Goal: Task Accomplishment & Management: Manage account settings

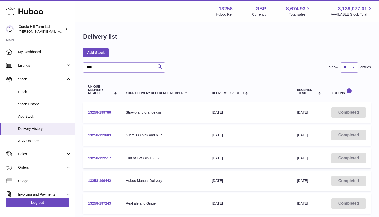
type input "****"
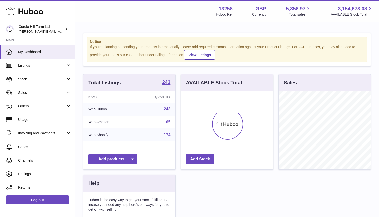
scroll to position [78, 92]
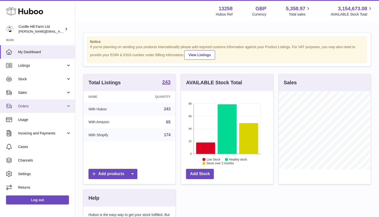
click at [54, 111] on link "Orders" at bounding box center [37, 106] width 75 height 14
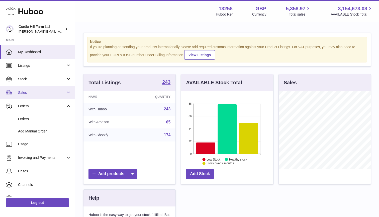
click at [47, 94] on span "Sales" at bounding box center [42, 92] width 48 height 5
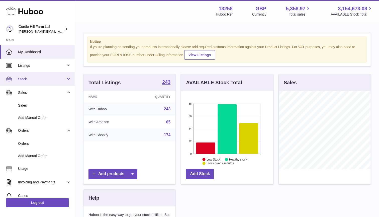
click at [47, 75] on link "Stock" at bounding box center [37, 79] width 75 height 14
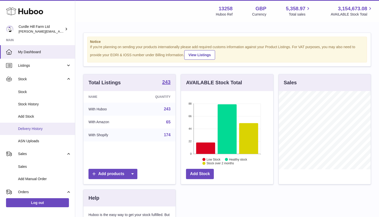
click at [38, 128] on span "Delivery History" at bounding box center [44, 128] width 53 height 5
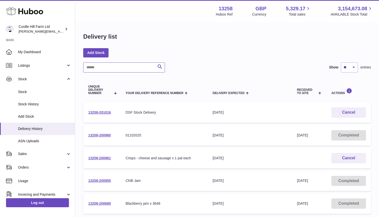
click at [116, 66] on input "text" at bounding box center [124, 67] width 82 height 10
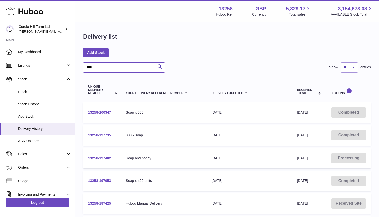
type input "****"
click at [104, 113] on link "13258-200347" at bounding box center [99, 112] width 23 height 4
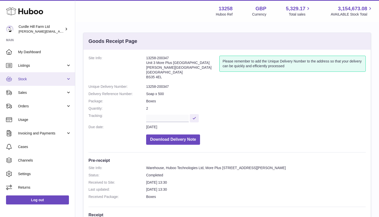
click at [40, 77] on span "Stock" at bounding box center [42, 79] width 48 height 5
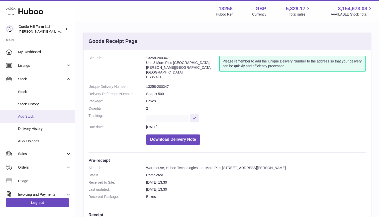
click at [24, 115] on span "Add Stock" at bounding box center [44, 116] width 53 height 5
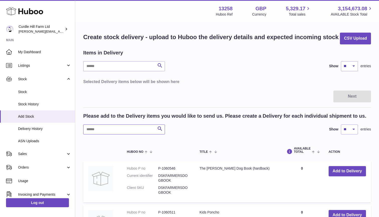
click at [98, 131] on input "text" at bounding box center [124, 129] width 82 height 10
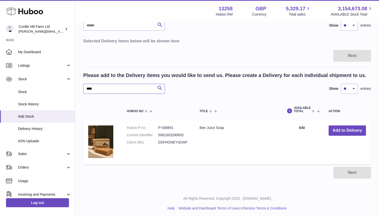
scroll to position [40, 0]
type input "****"
click at [346, 129] on button "Add to Delivery" at bounding box center [347, 131] width 37 height 10
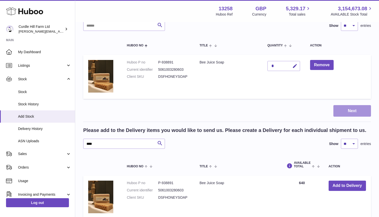
click at [355, 107] on button "Next" at bounding box center [353, 111] width 38 height 12
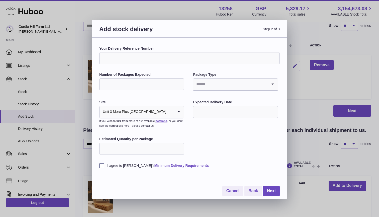
click at [301, 53] on div "Add stock delivery Step 2 of 3 Your Delivery Reference Number Number of Package…" at bounding box center [189, 108] width 379 height 217
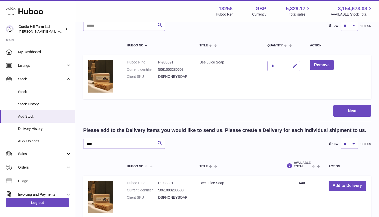
click at [274, 62] on div "*" at bounding box center [284, 66] width 33 height 10
click at [340, 113] on button "Next" at bounding box center [353, 111] width 38 height 12
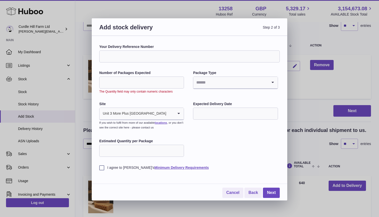
click at [179, 84] on input "**" at bounding box center [141, 83] width 85 height 12
click at [179, 81] on input "*" at bounding box center [141, 83] width 85 height 12
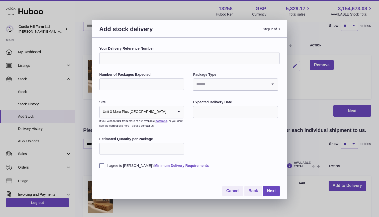
click at [179, 81] on input "*" at bounding box center [141, 84] width 85 height 12
type input "*"
click at [179, 81] on input "*" at bounding box center [141, 84] width 85 height 12
click at [253, 85] on input "Search for option" at bounding box center [230, 85] width 74 height 12
click at [209, 117] on li "Boxes" at bounding box center [236, 118] width 84 height 10
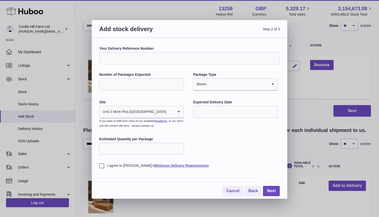
click at [112, 59] on input "Your Delivery Reference Number" at bounding box center [189, 58] width 181 height 12
type input "**********"
click at [179, 147] on input "*" at bounding box center [141, 149] width 85 height 12
drag, startPoint x: 115, startPoint y: 146, endPoint x: 99, endPoint y: 146, distance: 16.3
click at [99, 146] on div "**********" at bounding box center [190, 118] width 196 height 161
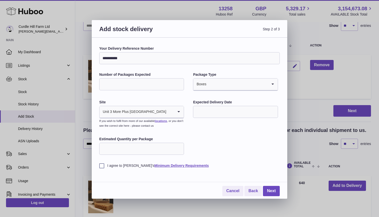
type input "***"
click at [101, 166] on label "I agree to [PERSON_NAME]'s Minimum Delivery Requirements" at bounding box center [189, 165] width 181 height 5
click at [220, 148] on div "**********" at bounding box center [189, 107] width 181 height 122
click at [204, 111] on input "text" at bounding box center [235, 112] width 85 height 12
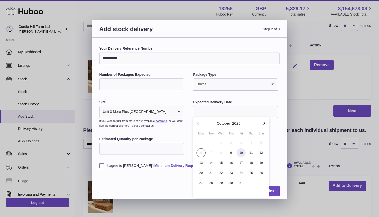
click at [242, 156] on span "10" at bounding box center [241, 152] width 9 height 9
type input "**********"
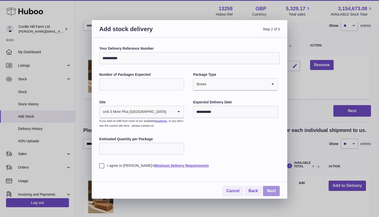
click at [270, 188] on link "Next" at bounding box center [271, 191] width 17 height 10
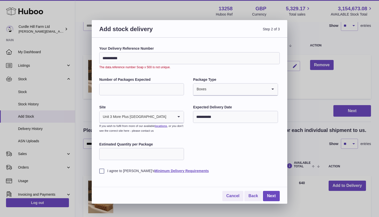
click at [104, 57] on input "**********" at bounding box center [189, 58] width 181 height 12
click at [103, 57] on input "**********" at bounding box center [189, 58] width 181 height 12
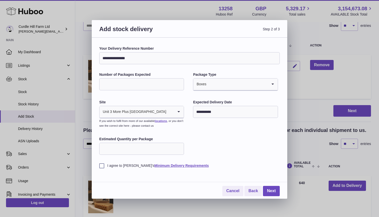
click at [145, 52] on input "**********" at bounding box center [189, 58] width 181 height 12
click at [148, 61] on input "**********" at bounding box center [189, 58] width 181 height 12
type input "**********"
click at [271, 191] on link "Next" at bounding box center [271, 191] width 17 height 10
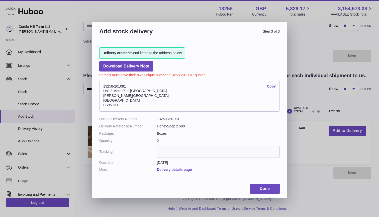
click at [273, 87] on link "Copy" at bounding box center [271, 86] width 9 height 5
click at [274, 85] on link "Copy" at bounding box center [271, 86] width 9 height 5
click at [259, 184] on link "Done" at bounding box center [265, 189] width 30 height 10
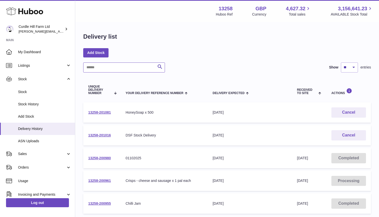
click at [98, 70] on input "text" at bounding box center [124, 67] width 82 height 10
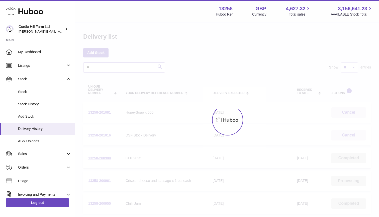
type input "*"
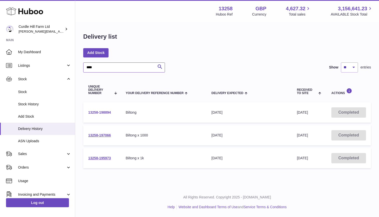
type input "****"
click at [111, 114] on link "13258-198894" at bounding box center [99, 112] width 23 height 4
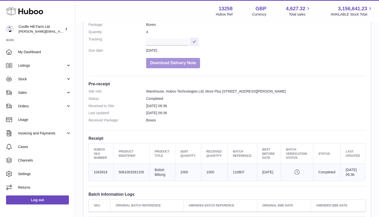
scroll to position [77, 0]
click at [158, 60] on button "Download Delivery Note" at bounding box center [173, 62] width 54 height 10
click at [180, 64] on button "Download Delivery Note" at bounding box center [173, 62] width 54 height 10
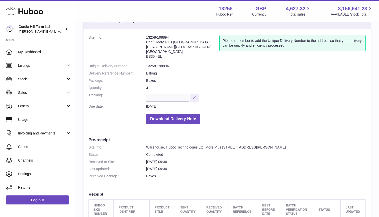
scroll to position [22, 0]
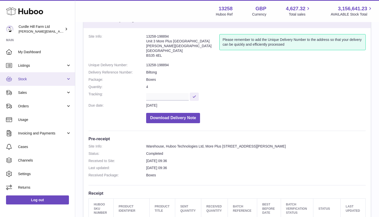
click at [68, 81] on link "Stock" at bounding box center [37, 79] width 75 height 14
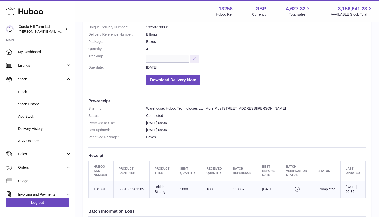
scroll to position [62, 0]
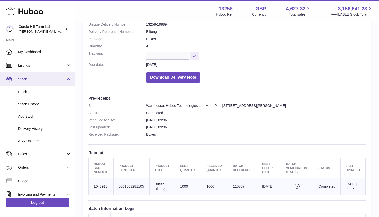
click at [50, 84] on link "Stock" at bounding box center [37, 79] width 75 height 14
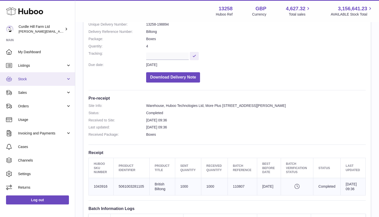
click at [50, 84] on link "Stock" at bounding box center [37, 79] width 75 height 14
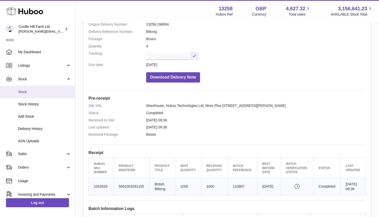
click at [51, 91] on span "Stock" at bounding box center [44, 92] width 53 height 5
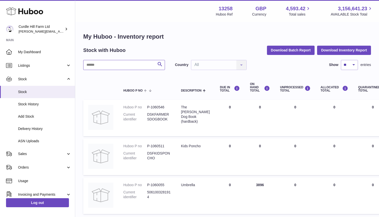
click at [94, 64] on input "text" at bounding box center [124, 65] width 82 height 10
click at [51, 126] on span "Delivery History" at bounding box center [44, 128] width 53 height 5
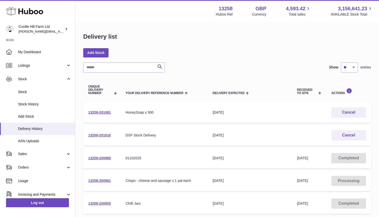
click at [30, 129] on span "Delivery History" at bounding box center [44, 128] width 53 height 5
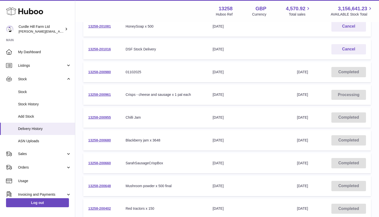
scroll to position [89, 0]
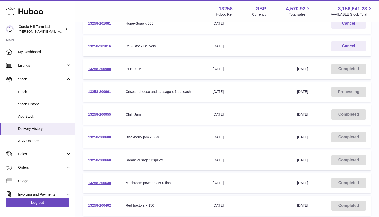
click at [140, 112] on div "Chilli Jam" at bounding box center [164, 114] width 77 height 5
click at [105, 114] on link "13258-200955" at bounding box center [99, 114] width 23 height 4
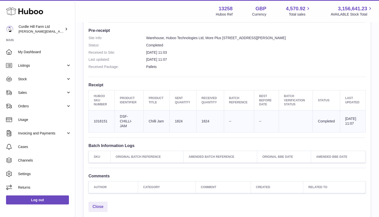
scroll to position [130, 0]
click at [36, 79] on span "Stock" at bounding box center [42, 79] width 48 height 5
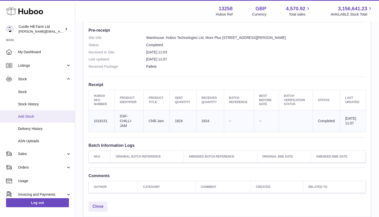
click at [32, 117] on span "Add Stock" at bounding box center [44, 116] width 53 height 5
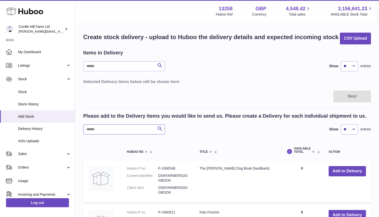
click at [114, 130] on input "text" at bounding box center [124, 129] width 82 height 10
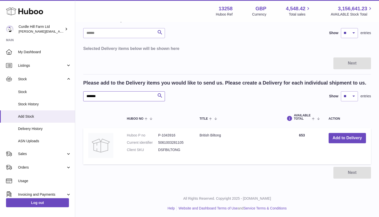
scroll to position [33, 0]
type input "*******"
click at [352, 136] on button "Add to Delivery" at bounding box center [347, 138] width 37 height 10
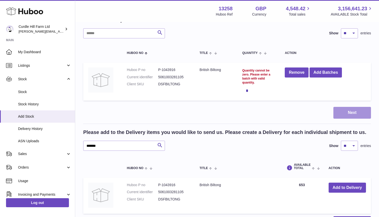
click at [349, 114] on button "Next" at bounding box center [353, 113] width 38 height 12
click at [258, 65] on td "Quantity cannot be zero. Please enter a batch with valid quantity. *" at bounding box center [258, 81] width 43 height 38
click at [257, 74] on div "Quantity cannot be zero. Please enter a batch with valid quantity." at bounding box center [258, 76] width 33 height 16
click at [255, 82] on div "Quantity cannot be zero. Please enter a batch with valid quantity." at bounding box center [258, 76] width 33 height 16
click at [255, 83] on div "Quantity cannot be zero. Please enter a batch with valid quantity." at bounding box center [258, 76] width 33 height 16
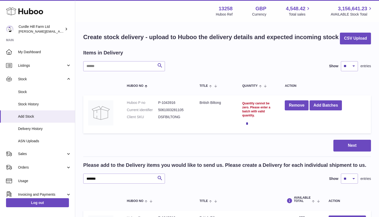
scroll to position [0, 0]
click at [350, 146] on button "Next" at bounding box center [353, 146] width 38 height 12
click at [248, 121] on div "*" at bounding box center [258, 123] width 33 height 10
click at [249, 97] on td "Quantity cannot be zero. Please enter a batch with valid quantity. *" at bounding box center [258, 114] width 43 height 38
click at [250, 109] on div "Quantity cannot be zero. Please enter a batch with valid quantity." at bounding box center [258, 109] width 33 height 16
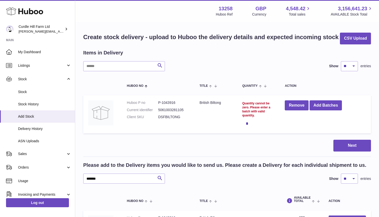
click at [260, 122] on div "*" at bounding box center [258, 123] width 33 height 10
click at [28, 119] on link "Add Stock" at bounding box center [37, 116] width 75 height 12
click at [303, 105] on button "Remove" at bounding box center [297, 105] width 24 height 10
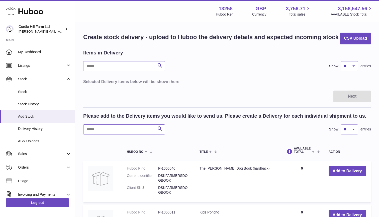
click at [109, 131] on input "text" at bounding box center [124, 129] width 82 height 10
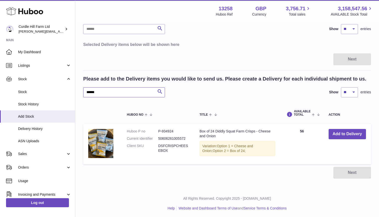
scroll to position [37, 0]
click at [336, 132] on button "Add to Delivery" at bounding box center [347, 134] width 37 height 10
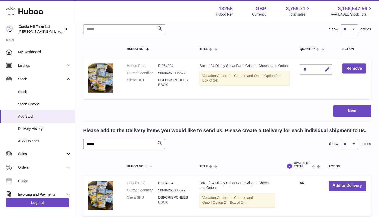
click at [96, 141] on input "******" at bounding box center [124, 144] width 82 height 10
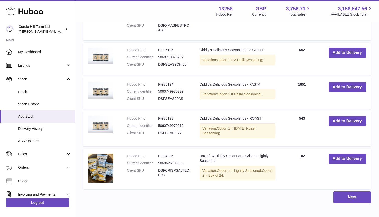
scroll to position [428, 0]
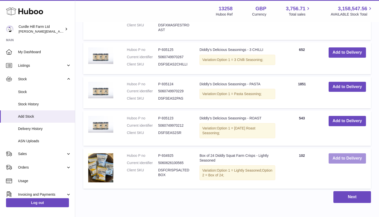
click at [344, 153] on button "Add to Delivery" at bounding box center [347, 158] width 37 height 10
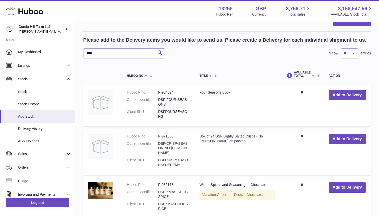
scroll to position [141, 0]
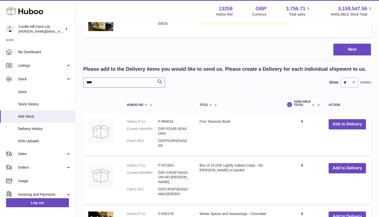
click at [95, 83] on input "****" at bounding box center [124, 83] width 82 height 10
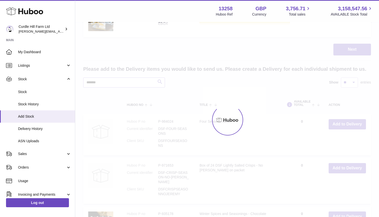
scroll to position [126, 0]
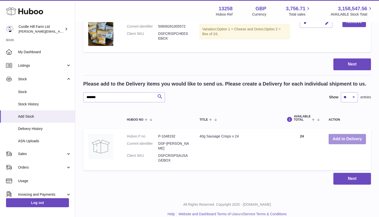
click at [341, 139] on button "Add to Delivery" at bounding box center [347, 139] width 37 height 10
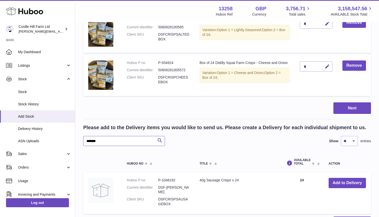
click at [97, 136] on input "*******" at bounding box center [124, 141] width 82 height 10
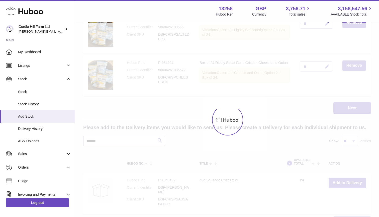
scroll to position [125, 0]
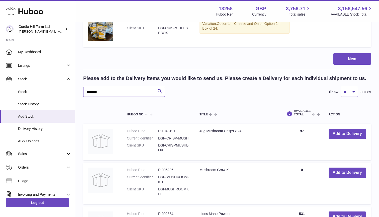
scroll to position [179, 0]
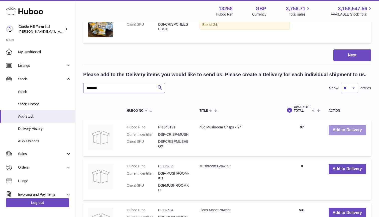
type input "********"
click at [340, 125] on button "Add to Delivery" at bounding box center [347, 130] width 37 height 10
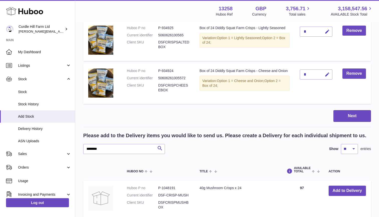
scroll to position [144, 0]
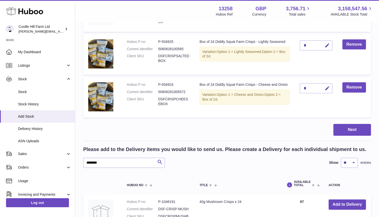
click at [352, 115] on div "Items in Delivery Search Show ** ** ** *** entries Huboo no Title Quantity Acti…" at bounding box center [227, 119] width 288 height 427
click at [352, 124] on button "Next" at bounding box center [353, 130] width 38 height 12
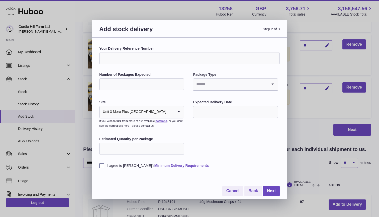
click at [129, 56] on input "Your Delivery Reference Number" at bounding box center [189, 58] width 181 height 12
click at [227, 89] on input "Search for option" at bounding box center [230, 85] width 74 height 12
click at [204, 105] on li "Pallets" at bounding box center [236, 108] width 84 height 10
click at [160, 88] on input "Number of Packages Expected" at bounding box center [141, 84] width 85 height 12
type input "*"
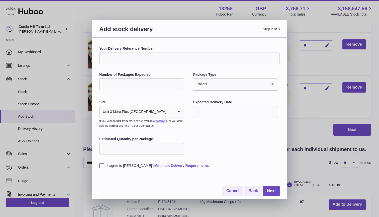
click at [214, 126] on div "Your Delivery Reference Number Number of Packages Expected * Package Type Palle…" at bounding box center [189, 107] width 181 height 122
click at [121, 141] on div "Estimated Quantity per Package" at bounding box center [141, 146] width 85 height 19
click at [121, 145] on input "Estimated Quantity per Package" at bounding box center [141, 149] width 85 height 12
type input "**"
click at [125, 62] on input "Your Delivery Reference Number" at bounding box center [189, 58] width 181 height 12
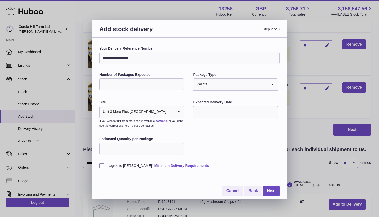
click at [144, 56] on input "**********" at bounding box center [189, 58] width 181 height 12
type input "**********"
click at [230, 110] on input "text" at bounding box center [235, 112] width 85 height 12
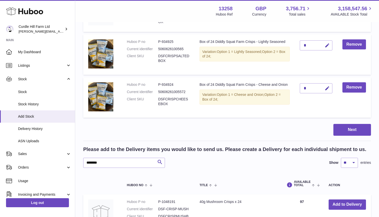
click at [304, 2] on div at bounding box center [189, 108] width 379 height 217
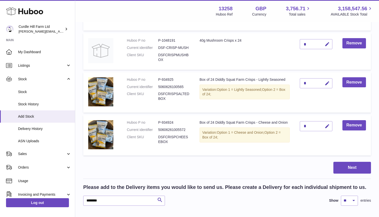
scroll to position [108, 0]
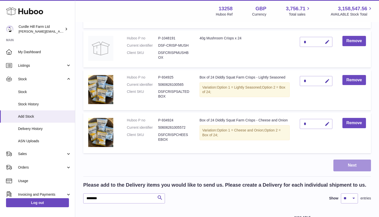
click at [354, 162] on button "Next" at bounding box center [353, 166] width 38 height 12
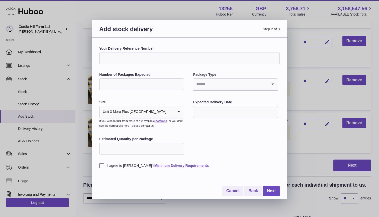
click at [121, 55] on input "Your Delivery Reference Number" at bounding box center [189, 58] width 181 height 12
drag, startPoint x: 138, startPoint y: 58, endPoint x: 118, endPoint y: 59, distance: 19.6
click at [118, 59] on input "**********" at bounding box center [189, 58] width 181 height 12
click at [140, 59] on input "**********" at bounding box center [189, 58] width 181 height 12
type input "**********"
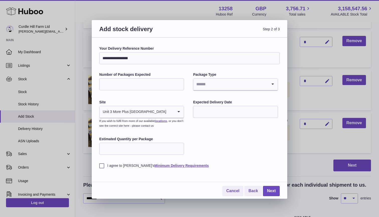
click at [173, 84] on input "Number of Packages Expected" at bounding box center [141, 84] width 85 height 12
click at [179, 83] on input "*" at bounding box center [141, 84] width 85 height 12
type input "*"
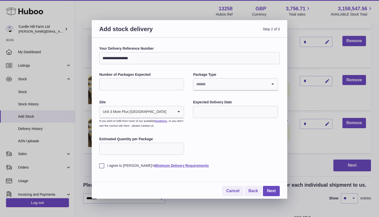
click at [179, 83] on input "*" at bounding box center [141, 84] width 85 height 12
click at [204, 84] on input "Search for option" at bounding box center [230, 85] width 74 height 12
click at [205, 105] on li "Pallets" at bounding box center [236, 108] width 84 height 10
click at [199, 111] on input "text" at bounding box center [235, 112] width 85 height 12
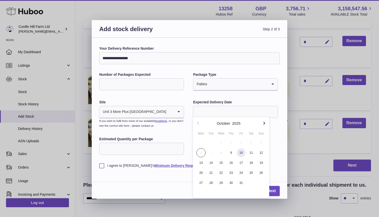
click at [241, 152] on span "10" at bounding box center [241, 152] width 9 height 9
type input "**********"
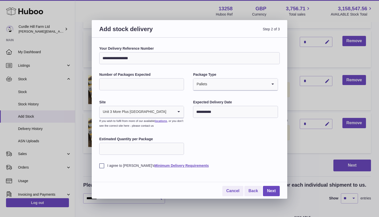
click at [107, 150] on input "Estimated Quantity per Package" at bounding box center [141, 149] width 85 height 12
type input "**"
click at [99, 165] on label "I agree to Huboo's Minimum Delivery Requirements" at bounding box center [189, 165] width 181 height 5
click at [219, 139] on div "**********" at bounding box center [189, 107] width 181 height 122
click at [275, 188] on link "Next" at bounding box center [271, 191] width 17 height 10
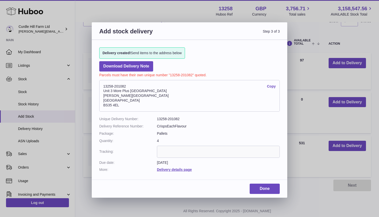
click at [270, 86] on link "Copy" at bounding box center [271, 86] width 9 height 5
drag, startPoint x: 105, startPoint y: 86, endPoint x: 125, endPoint y: 86, distance: 20.1
click at [125, 86] on address "13258-201082 Copy Unit 3 More Plus Central Park Hudson Avenue Severn Beach BS35…" at bounding box center [189, 96] width 181 height 32
drag, startPoint x: 103, startPoint y: 85, endPoint x: 124, endPoint y: 105, distance: 28.9
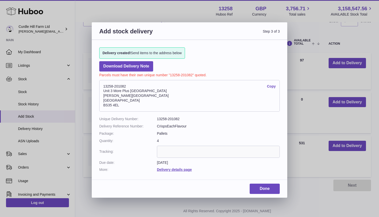
click at [124, 105] on address "13258-201082 Copy Unit 3 More Plus Central Park Hudson Avenue Severn Beach BS35…" at bounding box center [189, 96] width 181 height 32
copy address "13258-201082 Copy Unit 3 More Plus Central Park Hudson Avenue Severn Beach BS35…"
click at [265, 184] on link "Done" at bounding box center [265, 189] width 30 height 10
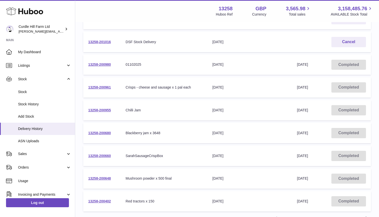
scroll to position [122, 0]
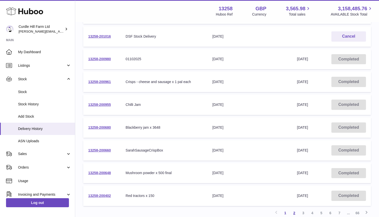
click at [295, 210] on link "2" at bounding box center [294, 212] width 9 height 9
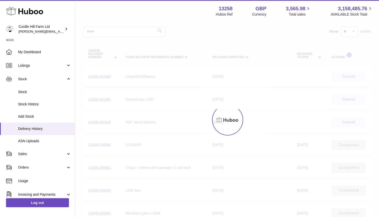
scroll to position [23, 0]
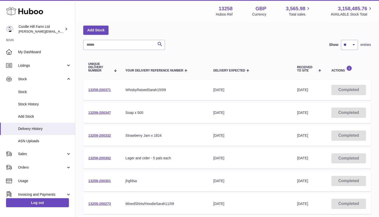
click at [99, 86] on td "13258-200371" at bounding box center [101, 90] width 37 height 20
click at [99, 90] on link "13258-200371" at bounding box center [99, 90] width 23 height 4
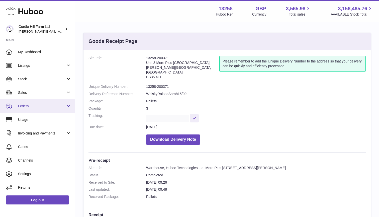
click at [33, 106] on span "Orders" at bounding box center [42, 106] width 48 height 5
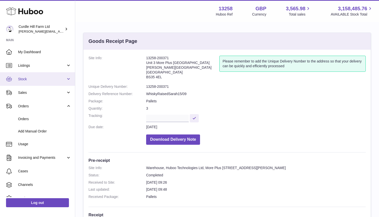
click at [40, 80] on span "Stock" at bounding box center [42, 79] width 48 height 5
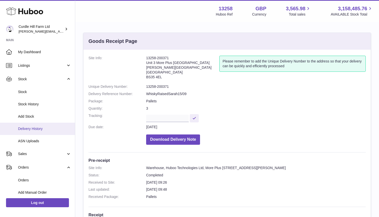
click at [24, 128] on span "Delivery History" at bounding box center [44, 128] width 53 height 5
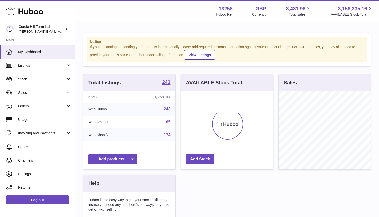
scroll to position [78, 92]
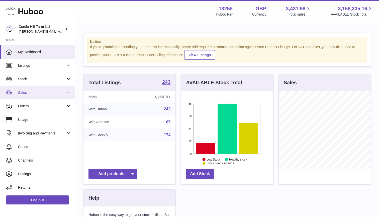
click at [47, 95] on link "Sales" at bounding box center [37, 93] width 75 height 14
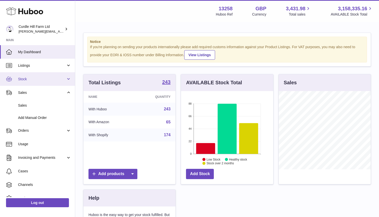
click at [38, 82] on link "Stock" at bounding box center [37, 79] width 75 height 14
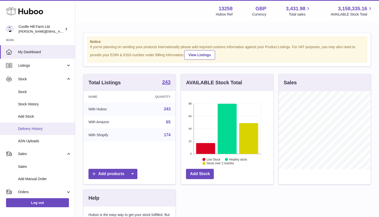
click at [31, 130] on link "Delivery History" at bounding box center [37, 129] width 75 height 12
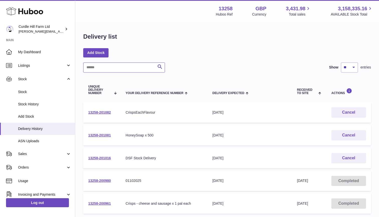
click at [113, 71] on input "text" at bounding box center [124, 67] width 82 height 10
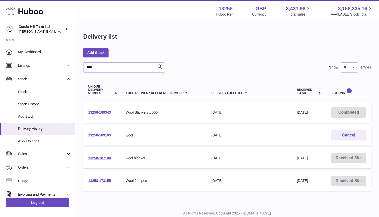
click at [108, 111] on link "13258-189343" at bounding box center [99, 112] width 23 height 4
click at [106, 135] on link "13258-189103" at bounding box center [99, 135] width 23 height 4
click at [104, 182] on link "13258-173155" at bounding box center [99, 181] width 23 height 4
click at [102, 67] on input "****" at bounding box center [124, 67] width 82 height 10
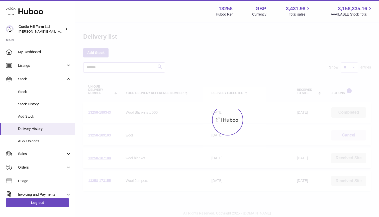
type input "*******"
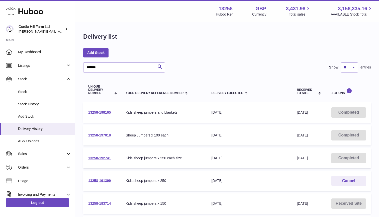
click at [107, 112] on link "13258-198165" at bounding box center [99, 112] width 23 height 4
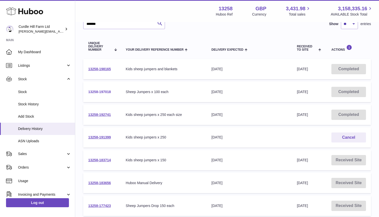
click at [101, 90] on link "13258-197018" at bounding box center [99, 92] width 23 height 4
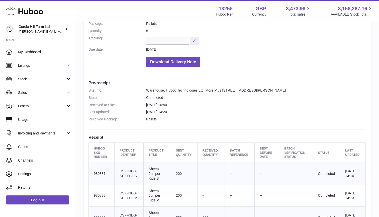
scroll to position [68, 0]
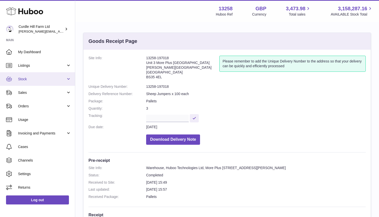
click at [23, 83] on link "Stock" at bounding box center [37, 79] width 75 height 14
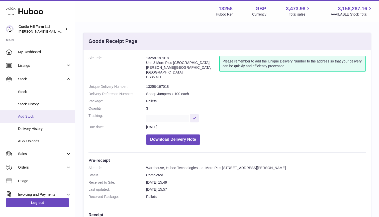
click at [25, 114] on span "Add Stock" at bounding box center [44, 116] width 53 height 5
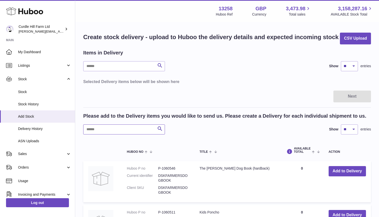
click at [110, 124] on input "text" at bounding box center [124, 129] width 82 height 10
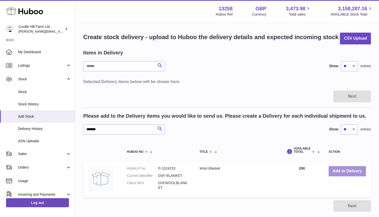
click at [345, 173] on button "Add to Delivery" at bounding box center [347, 171] width 37 height 10
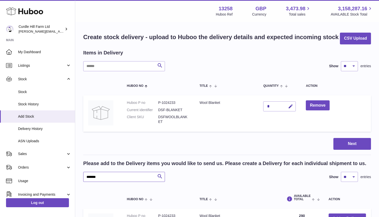
click at [109, 174] on input "*******" at bounding box center [124, 177] width 82 height 10
type input "******"
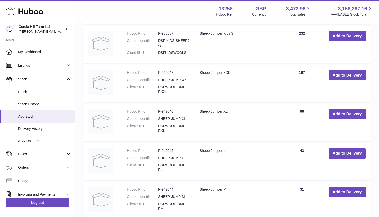
scroll to position [302, 0]
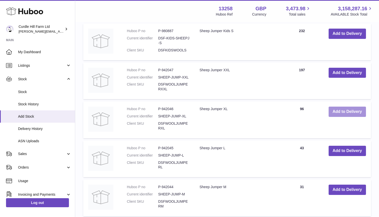
click at [335, 109] on button "Add to Delivery" at bounding box center [347, 112] width 37 height 10
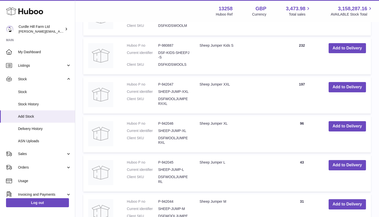
scroll to position [350, 0]
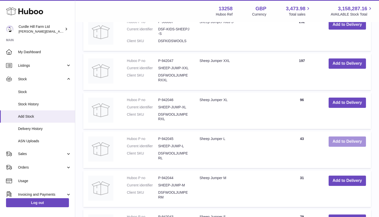
click at [349, 136] on button "Add to Delivery" at bounding box center [347, 141] width 37 height 10
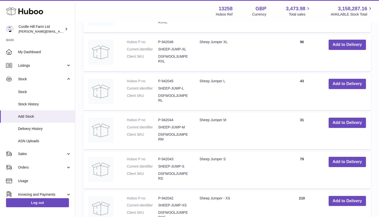
scroll to position [448, 0]
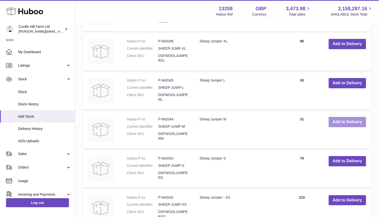
click at [352, 119] on button "Add to Delivery" at bounding box center [347, 122] width 37 height 10
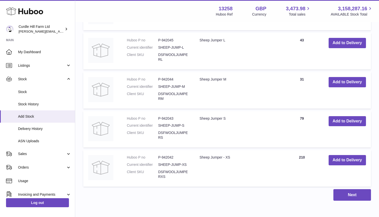
scroll to position [529, 0]
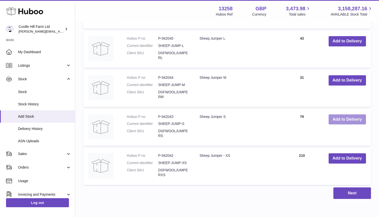
click at [345, 115] on button "Add to Delivery" at bounding box center [347, 119] width 37 height 10
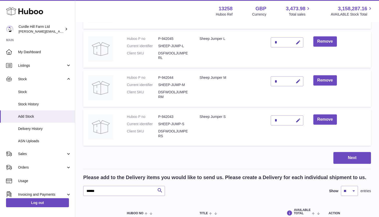
scroll to position [139, 0]
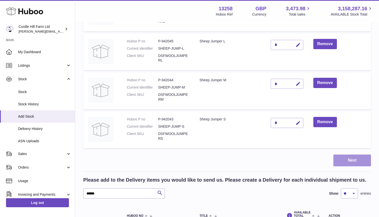
click at [343, 162] on button "Next" at bounding box center [353, 161] width 38 height 12
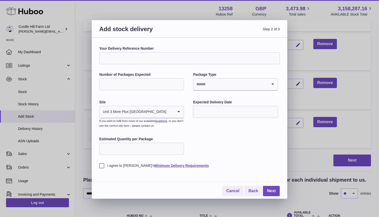
click at [176, 82] on input "Number of Packages Expected" at bounding box center [141, 84] width 85 height 12
type input "*"
click at [251, 81] on input "Search for option" at bounding box center [230, 85] width 74 height 12
click at [219, 106] on li "Pallets" at bounding box center [236, 108] width 84 height 10
click at [135, 57] on input "Your Delivery Reference Number" at bounding box center [189, 58] width 181 height 12
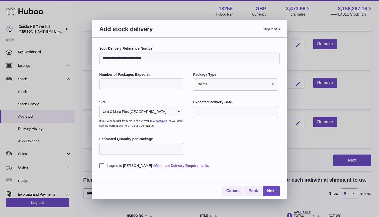
type input "**********"
click at [222, 115] on input "text" at bounding box center [235, 112] width 85 height 12
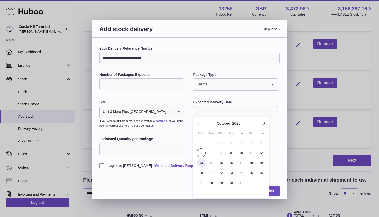
click at [202, 162] on span "13" at bounding box center [201, 162] width 9 height 9
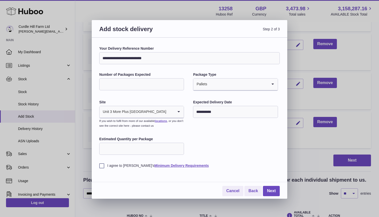
click at [208, 113] on input "**********" at bounding box center [235, 112] width 85 height 12
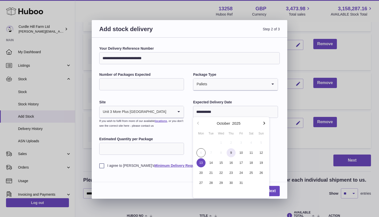
click at [235, 154] on span "9" at bounding box center [231, 152] width 9 height 9
type input "**********"
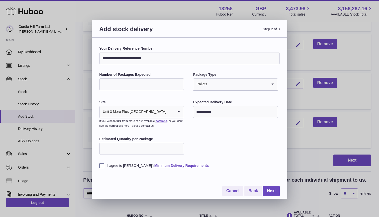
click at [103, 166] on label "I agree to [PERSON_NAME]'s Minimum Delivery Requirements" at bounding box center [189, 165] width 181 height 5
click at [204, 147] on div "**********" at bounding box center [189, 107] width 181 height 122
click at [267, 190] on link "Next" at bounding box center [271, 191] width 17 height 10
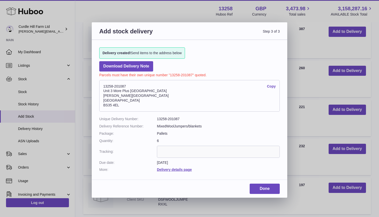
drag, startPoint x: 104, startPoint y: 85, endPoint x: 124, endPoint y: 104, distance: 27.9
click at [124, 104] on address "13258-201087 Copy Unit 3 More Plus Central Park Hudson Avenue Severn Beach BS35…" at bounding box center [189, 96] width 181 height 32
copy address "13258-201087 Copy Unit 3 More Plus Central Park Hudson Avenue Severn Beach BS35…"
click at [268, 184] on link "Done" at bounding box center [265, 189] width 30 height 10
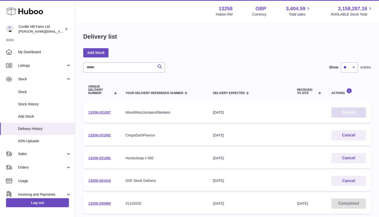
click at [337, 114] on button "Cancel" at bounding box center [349, 112] width 35 height 10
click at [99, 112] on link "13258-201087" at bounding box center [99, 112] width 23 height 4
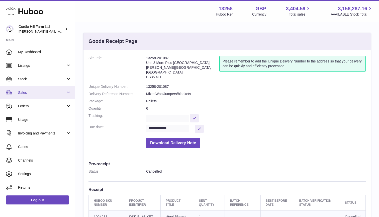
click at [23, 90] on span "Sales" at bounding box center [42, 92] width 48 height 5
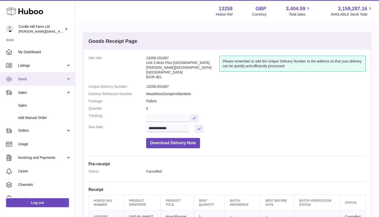
click at [29, 79] on span "Stock" at bounding box center [42, 79] width 48 height 5
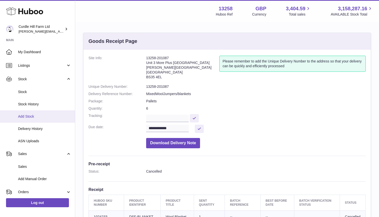
click at [21, 116] on span "Add Stock" at bounding box center [44, 116] width 53 height 5
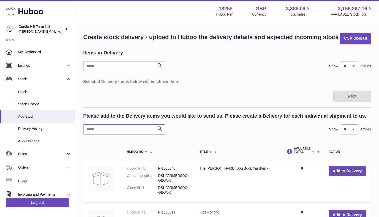
click at [106, 128] on input "text" at bounding box center [124, 129] width 82 height 10
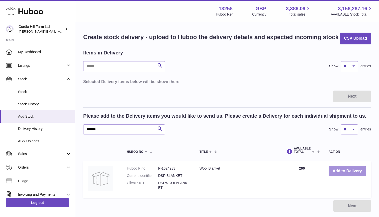
click at [349, 168] on button "Add to Delivery" at bounding box center [347, 171] width 37 height 10
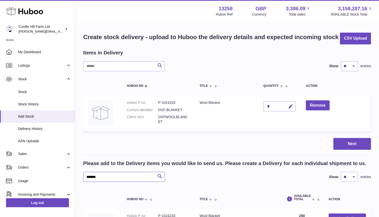
click at [98, 177] on input "*******" at bounding box center [124, 177] width 82 height 10
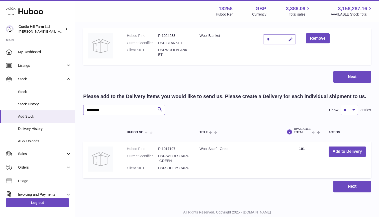
scroll to position [68, 0]
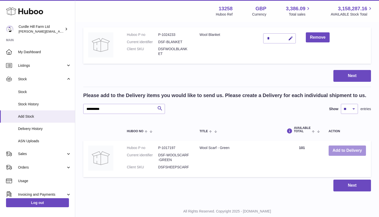
click at [344, 152] on button "Add to Delivery" at bounding box center [347, 151] width 37 height 10
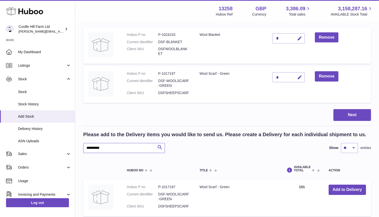
click at [97, 144] on input "**********" at bounding box center [124, 148] width 82 height 10
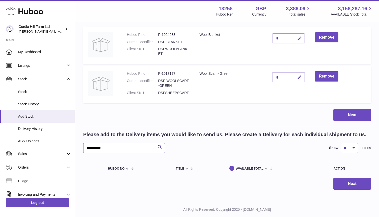
drag, startPoint x: 114, startPoint y: 143, endPoint x: 114, endPoint y: 150, distance: 6.8
click at [114, 150] on input "**********" at bounding box center [124, 148] width 82 height 10
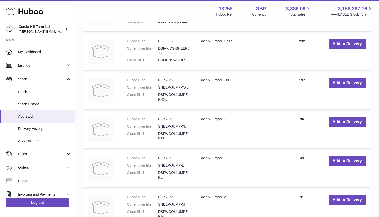
scroll to position [333, 0]
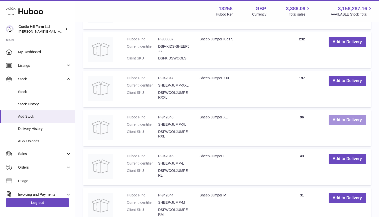
type input "******"
click at [341, 118] on button "Add to Delivery" at bounding box center [347, 120] width 37 height 10
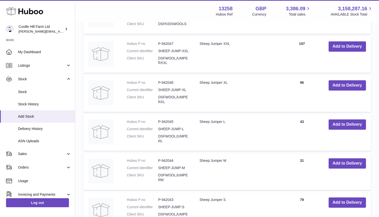
scroll to position [409, 0]
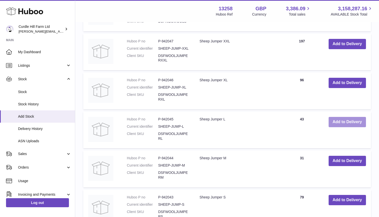
click at [348, 117] on button "Add to Delivery" at bounding box center [347, 122] width 37 height 10
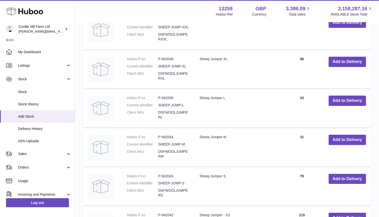
scroll to position [472, 0]
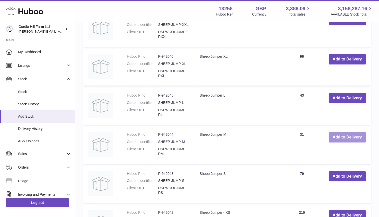
click at [346, 134] on button "Add to Delivery" at bounding box center [347, 137] width 37 height 10
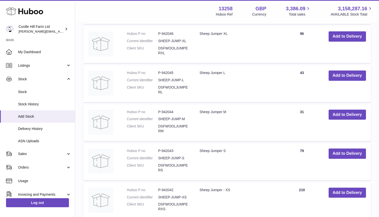
scroll to position [539, 0]
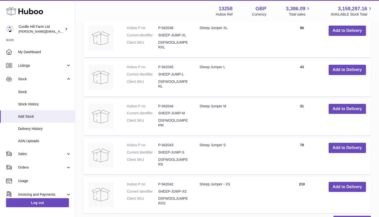
click at [341, 147] on td "Add to Delivery" at bounding box center [347, 156] width 47 height 37
click at [346, 143] on button "Add to Delivery" at bounding box center [347, 148] width 37 height 10
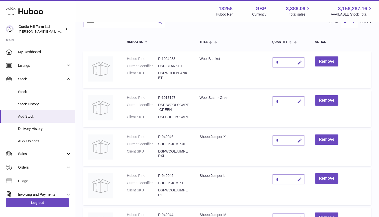
scroll to position [40, 0]
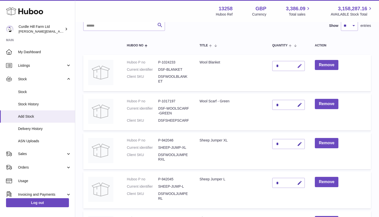
click at [299, 66] on icon "button" at bounding box center [299, 65] width 5 height 5
drag, startPoint x: 277, startPoint y: 65, endPoint x: 280, endPoint y: 65, distance: 2.8
click at [280, 65] on input "*" at bounding box center [288, 66] width 33 height 10
type input "***"
click at [279, 105] on div "*" at bounding box center [288, 105] width 33 height 10
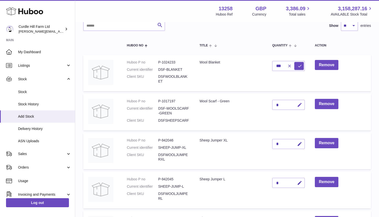
click at [303, 106] on icon "button" at bounding box center [299, 104] width 5 height 5
drag, startPoint x: 282, startPoint y: 103, endPoint x: 275, endPoint y: 103, distance: 7.3
click at [275, 103] on input "*" at bounding box center [288, 105] width 33 height 10
type input "***"
click at [285, 146] on div "*" at bounding box center [288, 144] width 33 height 10
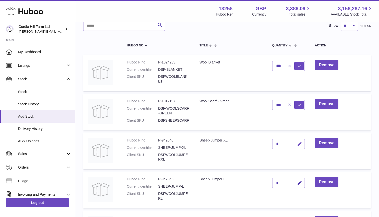
click at [298, 143] on icon "button" at bounding box center [299, 143] width 5 height 5
click at [283, 142] on div at bounding box center [293, 144] width 21 height 8
click at [290, 143] on icon "button" at bounding box center [289, 144] width 5 height 5
click at [282, 141] on div "*" at bounding box center [288, 144] width 33 height 10
click at [301, 142] on icon "button" at bounding box center [299, 143] width 5 height 5
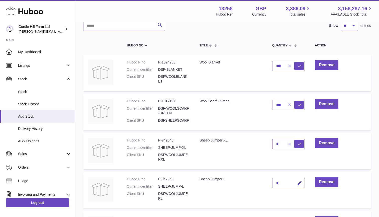
drag, startPoint x: 282, startPoint y: 142, endPoint x: 276, endPoint y: 143, distance: 6.8
click at [276, 143] on input "*" at bounding box center [288, 144] width 33 height 10
type input "***"
click at [298, 183] on icon "button" at bounding box center [299, 182] width 5 height 5
drag, startPoint x: 281, startPoint y: 181, endPoint x: 277, endPoint y: 181, distance: 3.8
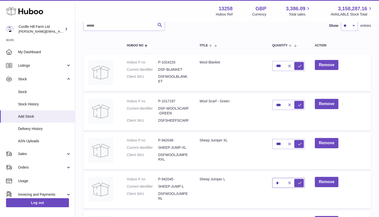
click at [277, 181] on input "*" at bounding box center [288, 183] width 33 height 10
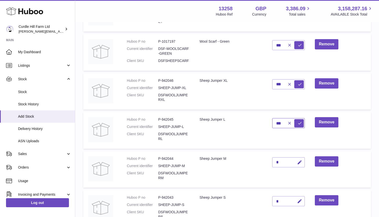
scroll to position [104, 0]
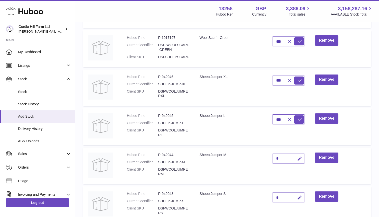
type input "***"
click at [302, 157] on icon "button" at bounding box center [299, 158] width 5 height 5
click at [277, 156] on input "*" at bounding box center [288, 159] width 33 height 10
type input "***"
click at [298, 196] on icon "button" at bounding box center [299, 197] width 5 height 5
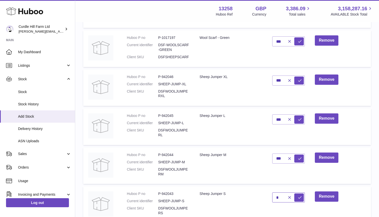
click at [279, 195] on input "*" at bounding box center [288, 197] width 33 height 10
type input "***"
click at [350, 192] on td "Remove" at bounding box center [340, 204] width 61 height 37
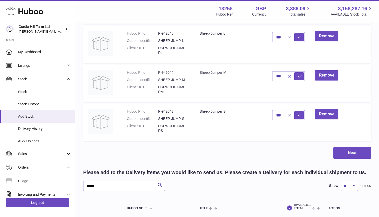
scroll to position [187, 0]
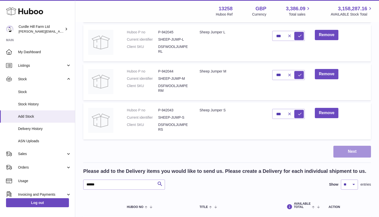
click at [342, 152] on button "Next" at bounding box center [353, 152] width 38 height 12
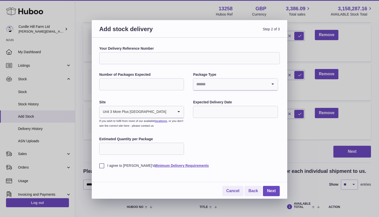
click at [163, 59] on input "Your Delivery Reference Number" at bounding box center [189, 58] width 181 height 12
type input "**********"
click at [174, 84] on input "Number of Packages Expected" at bounding box center [141, 84] width 85 height 12
click at [179, 83] on input "*" at bounding box center [141, 84] width 85 height 12
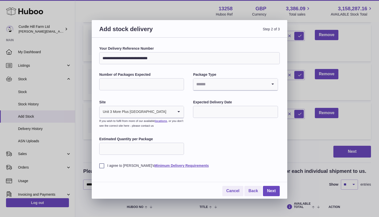
click at [179, 83] on input "*" at bounding box center [141, 84] width 85 height 12
type input "*"
click at [179, 83] on input "*" at bounding box center [141, 84] width 85 height 12
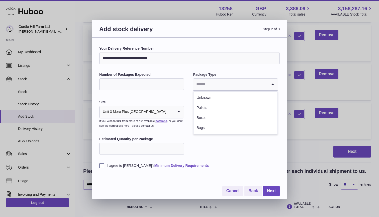
click at [233, 86] on input "Search for option" at bounding box center [230, 85] width 74 height 12
click at [209, 105] on li "Pallets" at bounding box center [236, 108] width 84 height 10
click at [207, 117] on input "text" at bounding box center [235, 112] width 85 height 12
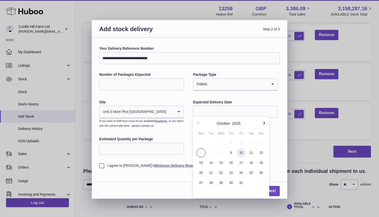
click at [241, 151] on span "10" at bounding box center [241, 152] width 9 height 9
type input "**********"
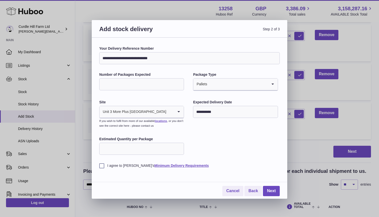
click at [109, 148] on input "Estimated Quantity per Package" at bounding box center [141, 149] width 85 height 12
click at [102, 161] on div "I agree to Huboo's Minimum Delivery Requirements" at bounding box center [189, 162] width 181 height 12
click at [101, 164] on label "I agree to Huboo's Minimum Delivery Requirements" at bounding box center [189, 165] width 181 height 5
click at [270, 191] on link "Next" at bounding box center [271, 191] width 17 height 10
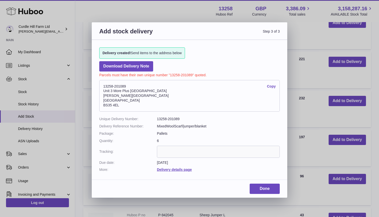
drag, startPoint x: 103, startPoint y: 85, endPoint x: 132, endPoint y: 103, distance: 33.6
click at [132, 103] on address "13258-201089 Copy Unit 3 More Plus Central Park Hudson Avenue Severn Beach BS35…" at bounding box center [189, 96] width 181 height 32
copy address "13258-201089 Copy Unit 3 More Plus Central Park Hudson Avenue Severn Beach BS35…"
click at [261, 188] on link "Done" at bounding box center [265, 189] width 30 height 10
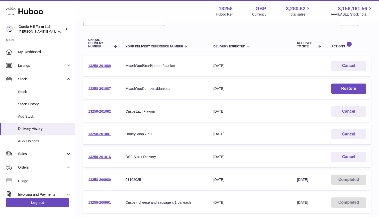
scroll to position [50, 0]
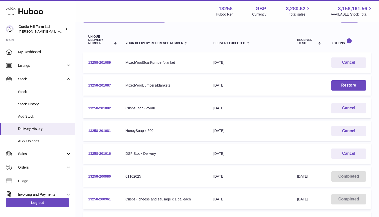
click at [104, 129] on link "13258-201081" at bounding box center [99, 131] width 23 height 4
click at [103, 108] on link "13258-201082" at bounding box center [99, 108] width 23 height 4
click at [98, 107] on link "13258-201082" at bounding box center [99, 108] width 23 height 4
click at [100, 131] on link "13258-201081" at bounding box center [99, 131] width 23 height 4
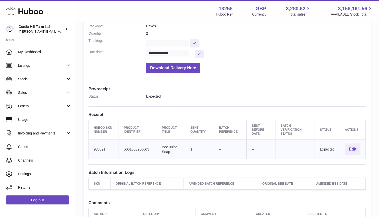
scroll to position [82, 0]
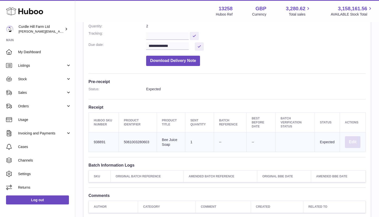
click at [355, 137] on button "Edit" at bounding box center [353, 142] width 16 height 12
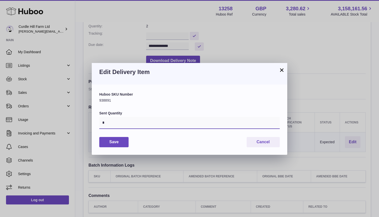
drag, startPoint x: 103, startPoint y: 120, endPoint x: 113, endPoint y: 121, distance: 9.9
click at [113, 121] on input "*" at bounding box center [189, 123] width 181 height 12
type input "***"
click at [112, 150] on div "Huboo SKU Number 938891 Sent Quantity *** Save Cancel" at bounding box center [190, 120] width 196 height 70
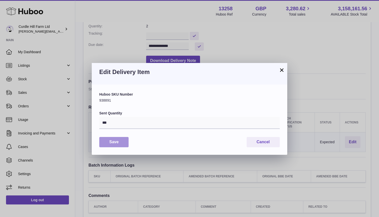
click at [120, 141] on button "Save" at bounding box center [113, 142] width 29 height 10
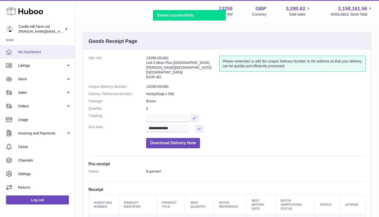
scroll to position [0, 0]
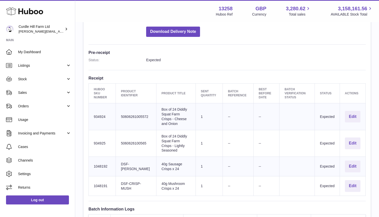
scroll to position [115, 0]
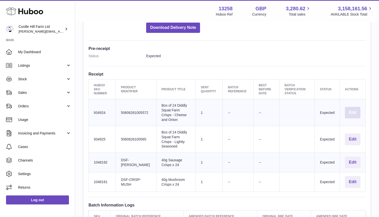
click at [351, 107] on button "Edit" at bounding box center [353, 113] width 16 height 12
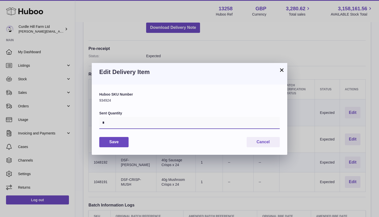
drag, startPoint x: 123, startPoint y: 122, endPoint x: 87, endPoint y: 122, distance: 36.4
click at [86, 122] on div "× Edit Delivery Item Huboo SKU Number 934924 Sent Quantity * Save Cancel" at bounding box center [189, 108] width 379 height 217
type input "**"
click at [111, 142] on button "Save" at bounding box center [113, 142] width 29 height 10
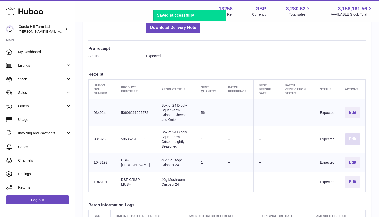
click at [354, 133] on button "Edit" at bounding box center [353, 139] width 16 height 12
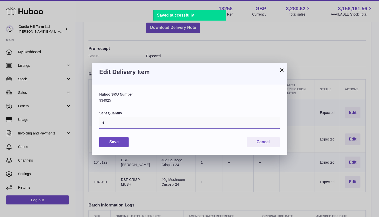
drag, startPoint x: 109, startPoint y: 123, endPoint x: 95, endPoint y: 123, distance: 14.3
click at [95, 123] on div "Huboo SKU Number 934925 Sent Quantity * Save Cancel" at bounding box center [190, 120] width 196 height 70
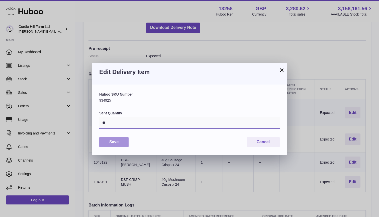
type input "**"
click at [121, 145] on button "Save" at bounding box center [113, 142] width 29 height 10
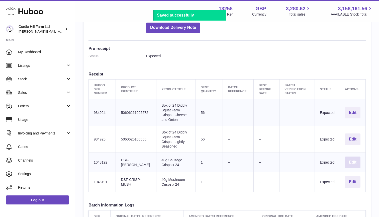
click at [352, 157] on button "Edit" at bounding box center [353, 163] width 16 height 12
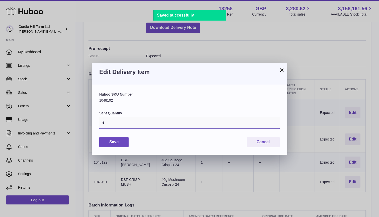
drag, startPoint x: 110, startPoint y: 124, endPoint x: 97, endPoint y: 124, distance: 12.5
click at [97, 124] on div "Huboo SKU Number 1048192 Sent Quantity * Save Cancel" at bounding box center [190, 120] width 196 height 70
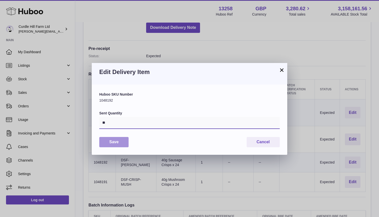
type input "**"
click at [116, 143] on button "Save" at bounding box center [113, 142] width 29 height 10
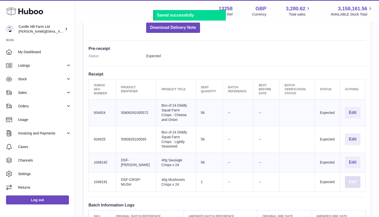
click at [354, 176] on button "Edit" at bounding box center [353, 182] width 16 height 12
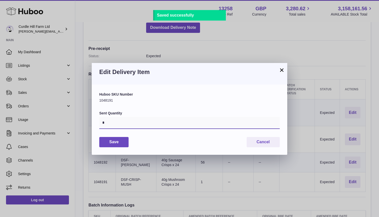
drag, startPoint x: 106, startPoint y: 123, endPoint x: 99, endPoint y: 123, distance: 6.8
click at [99, 123] on input "*" at bounding box center [189, 123] width 181 height 12
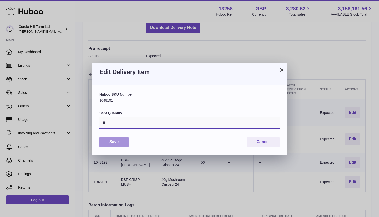
type input "**"
click at [112, 143] on button "Save" at bounding box center [113, 142] width 29 height 10
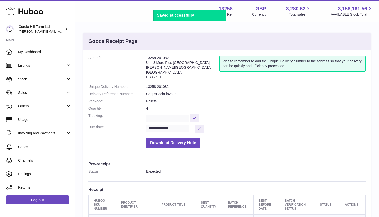
scroll to position [0, 0]
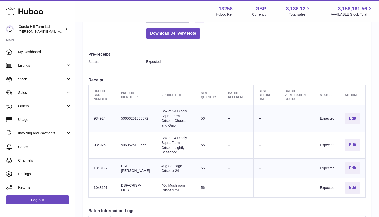
scroll to position [112, 0]
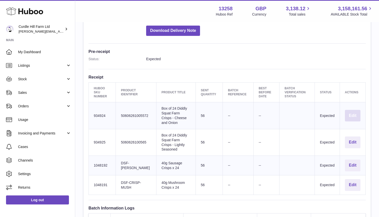
click at [351, 110] on button "Edit" at bounding box center [353, 116] width 16 height 12
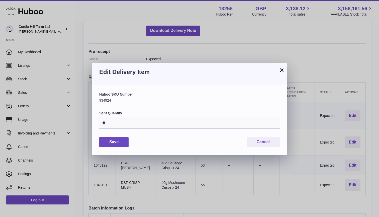
click at [281, 70] on button "×" at bounding box center [282, 70] width 6 height 6
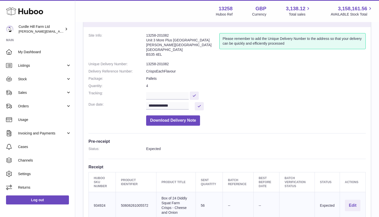
scroll to position [24, 0]
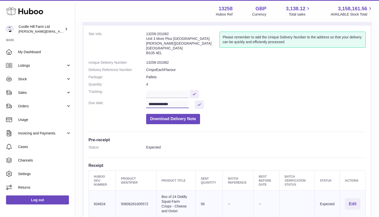
click at [162, 102] on input "**********" at bounding box center [167, 105] width 43 height 8
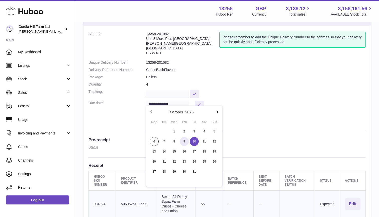
click at [184, 141] on span "9" at bounding box center [184, 141] width 9 height 9
type input "**********"
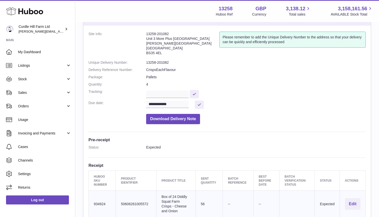
click at [236, 119] on dd "Download Delivery Note" at bounding box center [256, 117] width 220 height 13
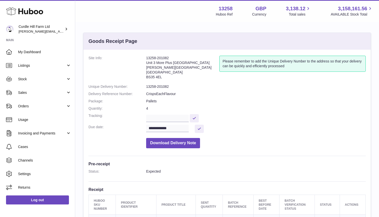
scroll to position [0, 0]
click at [200, 126] on button at bounding box center [199, 129] width 9 height 8
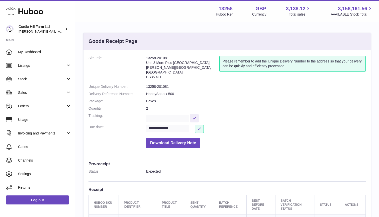
click at [189, 127] on input "**********" at bounding box center [167, 129] width 43 height 8
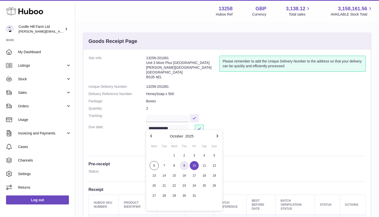
click at [182, 166] on span "9" at bounding box center [184, 165] width 9 height 9
type input "**********"
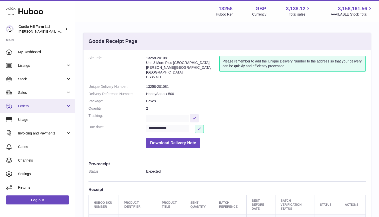
click at [21, 102] on link "Orders" at bounding box center [37, 106] width 75 height 14
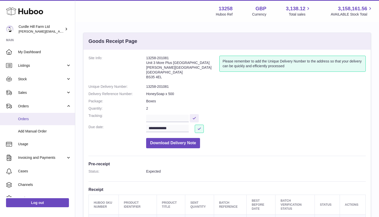
click at [22, 124] on link "Orders" at bounding box center [37, 119] width 75 height 12
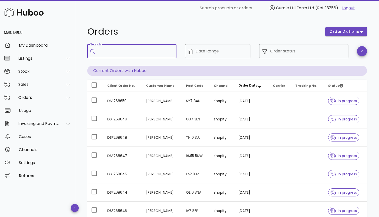
click at [107, 48] on input "Search" at bounding box center [135, 51] width 74 height 8
paste input "*********"
type input "*********"
